Goal: Information Seeking & Learning: Learn about a topic

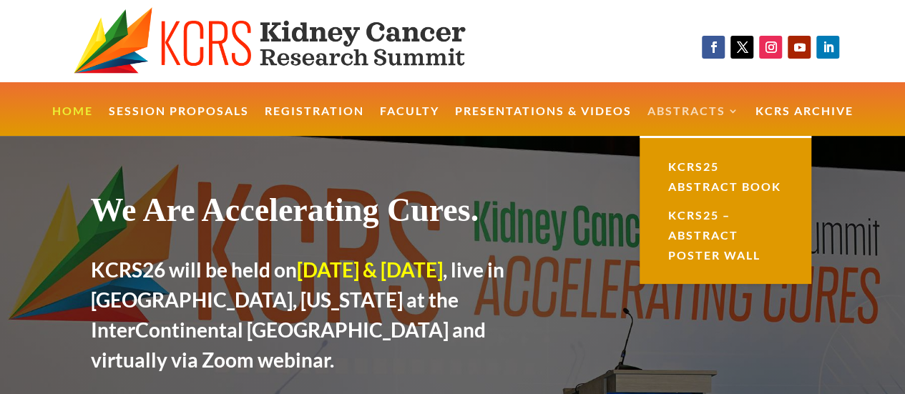
click at [719, 114] on link "Abstracts" at bounding box center [693, 121] width 92 height 31
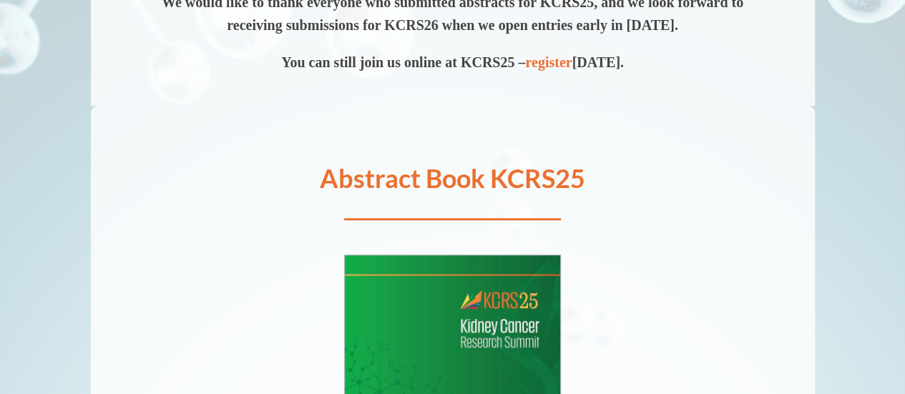
scroll to position [280, 0]
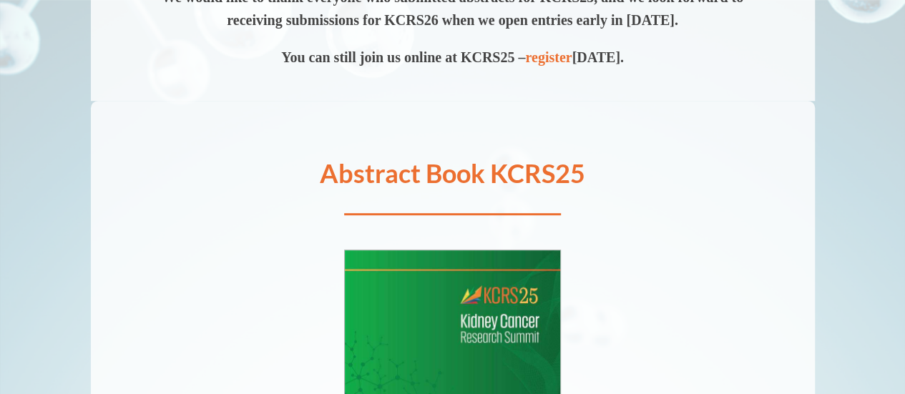
click at [459, 175] on h1 "Abstract Book KCRS25" at bounding box center [453, 176] width 724 height 33
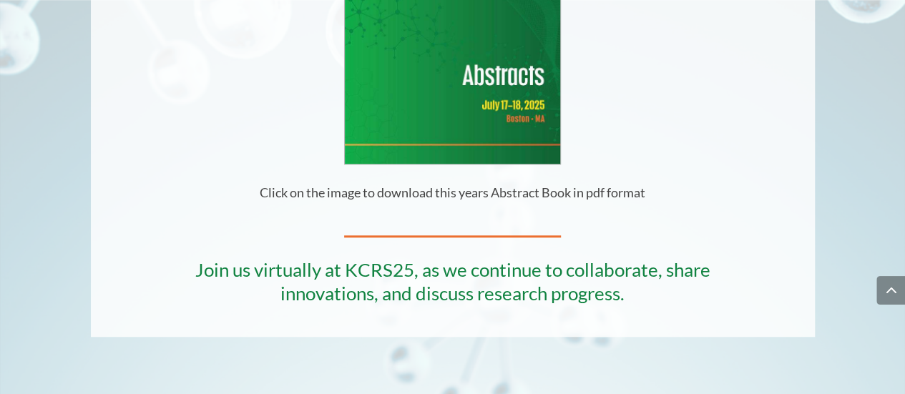
scroll to position [646, 0]
click at [444, 107] on img at bounding box center [453, 23] width 216 height 279
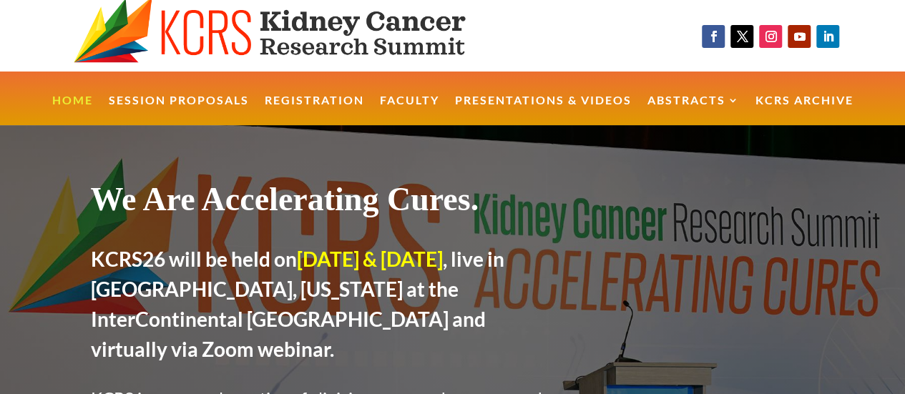
scroll to position [11, 0]
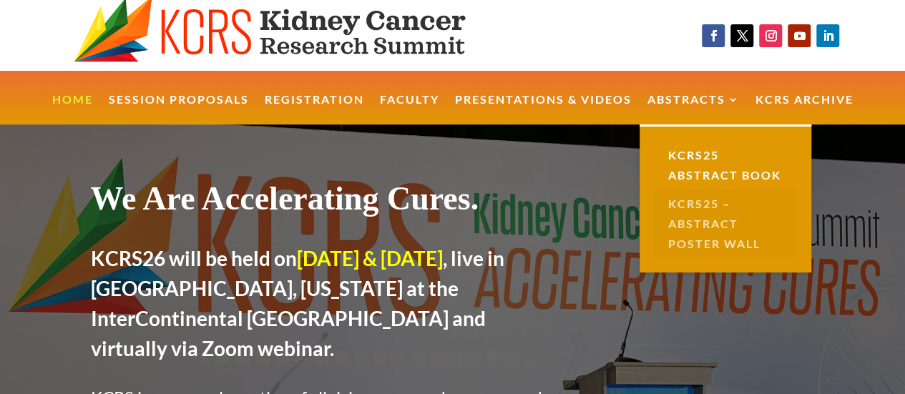
click at [712, 220] on link "KCRS25 – Abstract Poster Wall" at bounding box center [725, 224] width 143 height 69
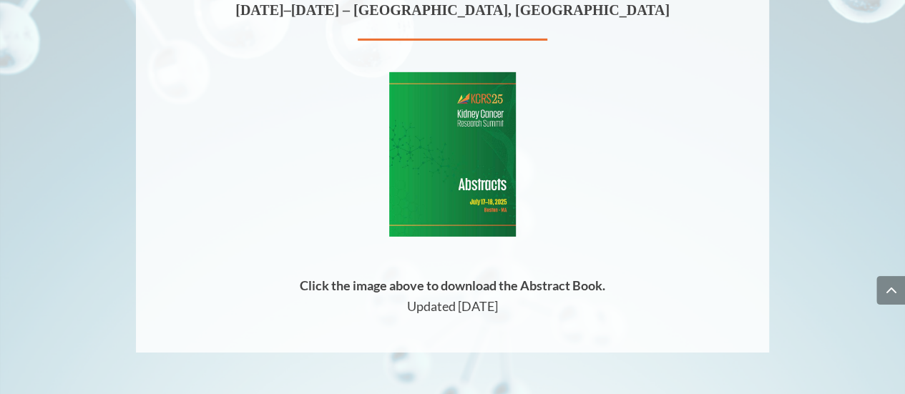
scroll to position [13080, 0]
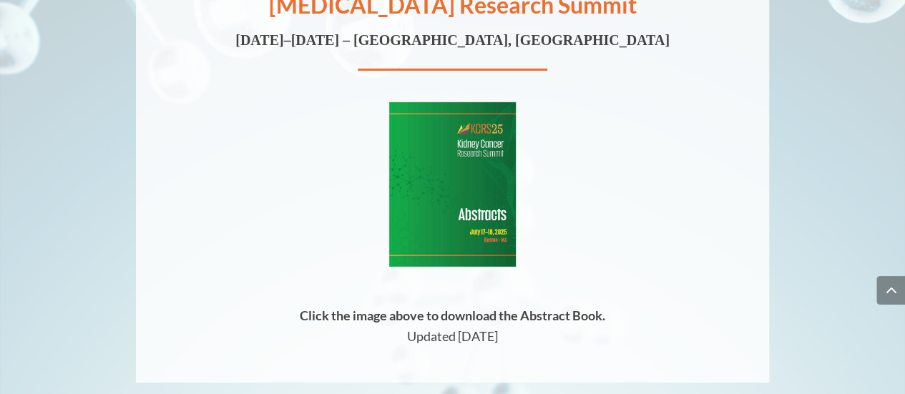
click at [440, 147] on img at bounding box center [452, 184] width 127 height 164
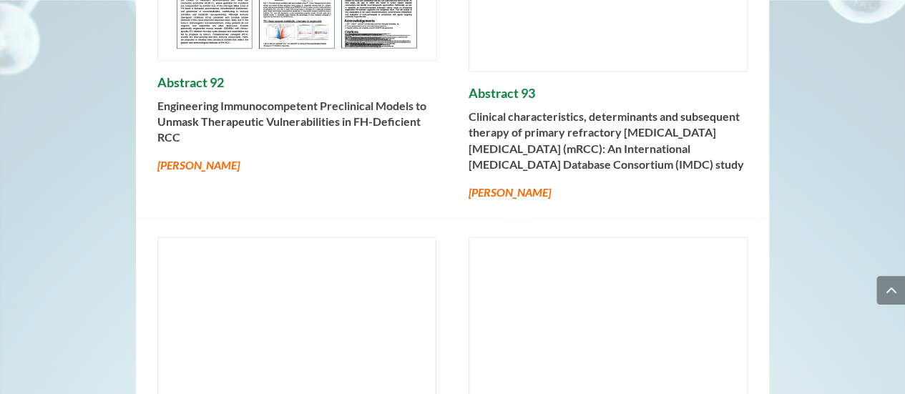
scroll to position [11812, 0]
